Goal: Entertainment & Leisure: Consume media (video, audio)

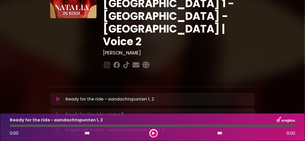
scroll to position [53, 0]
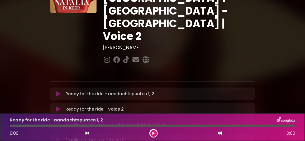
click at [59, 91] on icon at bounding box center [58, 93] width 4 height 5
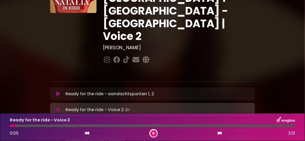
click at [60, 123] on icon at bounding box center [58, 125] width 4 height 5
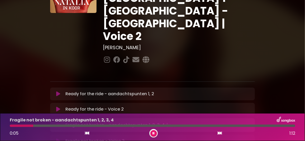
click at [154, 132] on icon at bounding box center [154, 132] width 2 height 3
drag, startPoint x: 154, startPoint y: 132, endPoint x: 281, endPoint y: 72, distance: 140.7
click at [155, 132] on button at bounding box center [153, 133] width 7 height 7
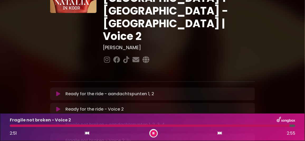
click at [155, 133] on button at bounding box center [153, 133] width 7 height 7
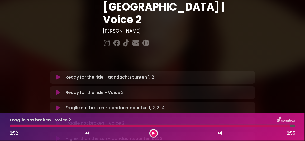
scroll to position [79, 0]
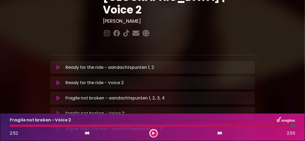
click at [58, 126] on icon at bounding box center [58, 128] width 4 height 5
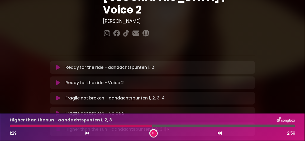
click at [88, 122] on div "Higher than the sun - aandachtspunten 1, 2, 3 Loading Track..." at bounding box center [152, 129] width 205 height 14
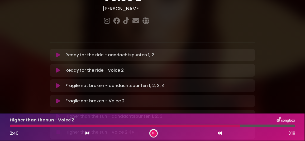
scroll to position [105, 0]
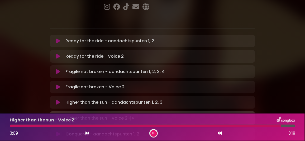
click at [154, 132] on icon at bounding box center [154, 132] width 2 height 3
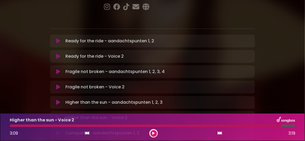
click at [58, 130] on icon at bounding box center [58, 132] width 4 height 5
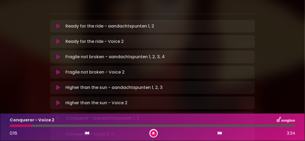
scroll to position [132, 0]
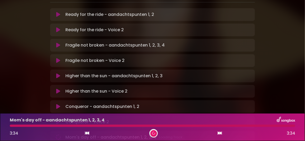
click at [233, 125] on div at bounding box center [153, 125] width 286 height 2
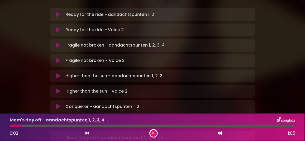
click at [85, 119] on p "Conqueror - Voice 2 Loading Track..." at bounding box center [87, 122] width 44 height 6
click at [60, 119] on icon at bounding box center [58, 121] width 4 height 5
click at [229, 125] on div at bounding box center [153, 125] width 286 height 2
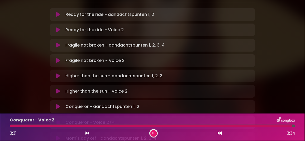
click at [152, 130] on div at bounding box center [153, 133] width 8 height 8
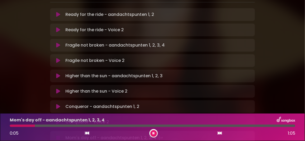
click at [154, 132] on icon at bounding box center [154, 132] width 2 height 3
click at [170, 125] on div at bounding box center [153, 125] width 286 height 2
click at [60, 104] on button at bounding box center [58, 106] width 10 height 5
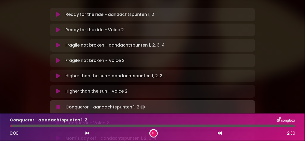
click at [57, 120] on icon at bounding box center [58, 122] width 4 height 5
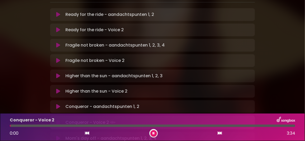
click at [174, 125] on div at bounding box center [153, 125] width 286 height 2
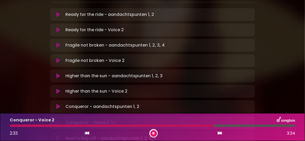
click at [196, 126] on div at bounding box center [112, 125] width 205 height 2
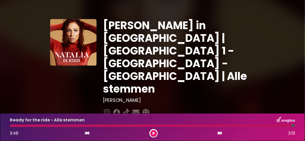
click at [11, 125] on div at bounding box center [151, 125] width 282 height 2
click at [153, 133] on icon at bounding box center [154, 132] width 2 height 3
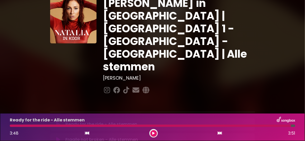
scroll to position [26, 0]
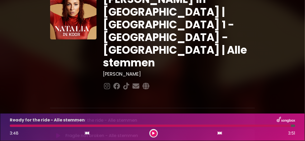
click at [60, 133] on button at bounding box center [58, 135] width 10 height 5
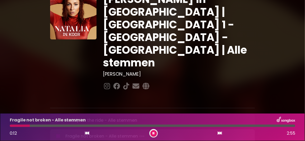
click at [10, 125] on div at bounding box center [20, 125] width 20 height 2
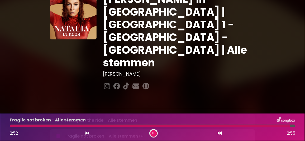
click at [153, 134] on icon at bounding box center [154, 132] width 2 height 3
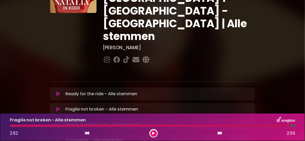
click at [59, 122] on icon at bounding box center [58, 124] width 4 height 5
click at [153, 132] on icon at bounding box center [154, 132] width 2 height 3
click at [58, 137] on icon at bounding box center [58, 139] width 4 height 5
drag, startPoint x: 153, startPoint y: 133, endPoint x: 110, endPoint y: 91, distance: 59.7
click at [153, 132] on icon at bounding box center [154, 132] width 2 height 3
